Goal: Information Seeking & Learning: Learn about a topic

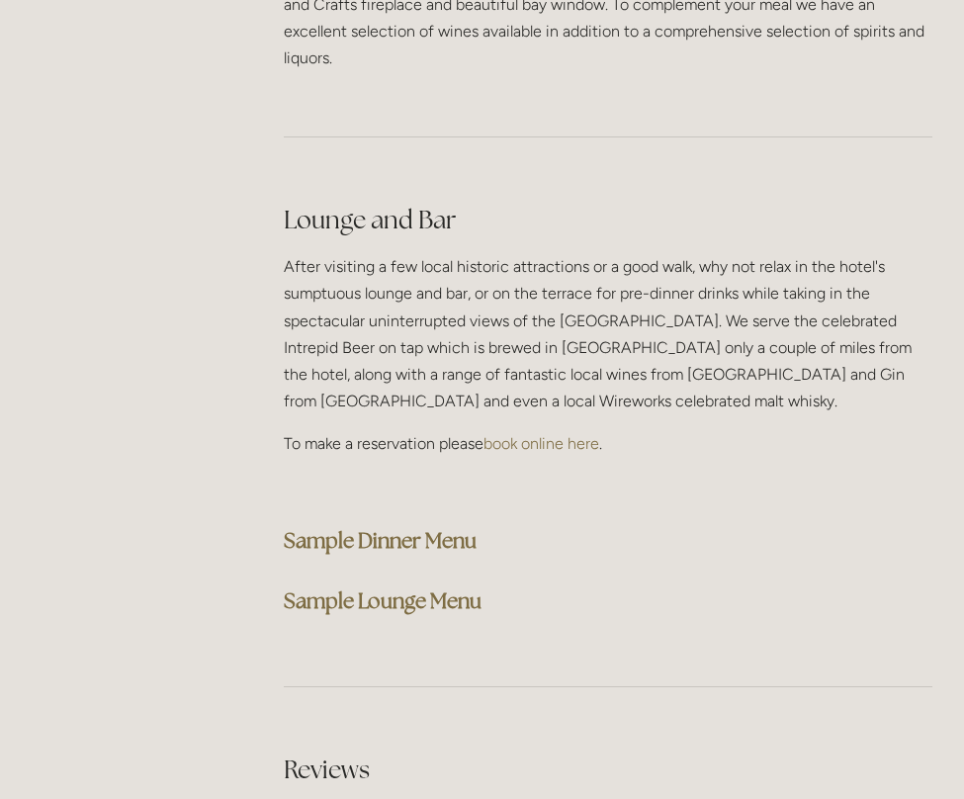
scroll to position [4833, 0]
click at [353, 527] on strong "Sample Dinner Menu" at bounding box center [380, 540] width 193 height 27
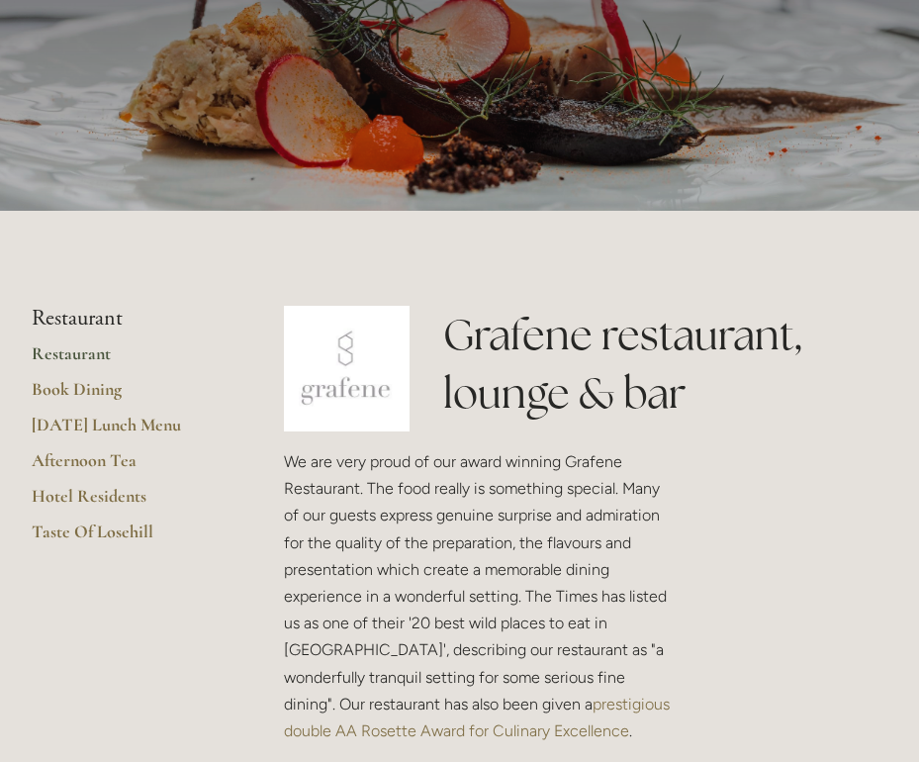
scroll to position [0, 0]
